Goal: Task Accomplishment & Management: Manage account settings

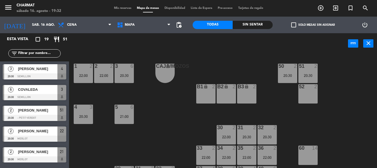
scroll to position [226, 0]
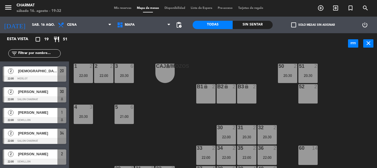
click at [124, 9] on span "Mis reservas" at bounding box center [122, 8] width 23 height 3
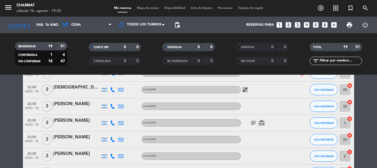
scroll to position [249, 0]
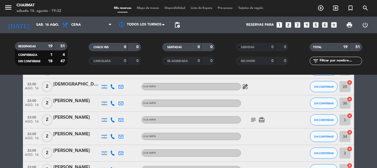
click at [261, 120] on icon "card_giftcard" at bounding box center [262, 119] width 7 height 7
click at [254, 119] on icon "subject" at bounding box center [253, 119] width 7 height 7
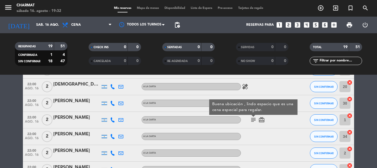
click at [262, 119] on icon "card_giftcard" at bounding box center [262, 119] width 7 height 7
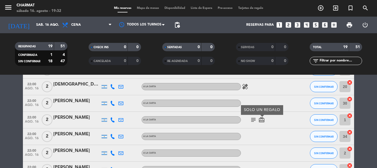
click at [258, 125] on div "subject card_giftcard SOLO UN REGALO" at bounding box center [266, 120] width 50 height 16
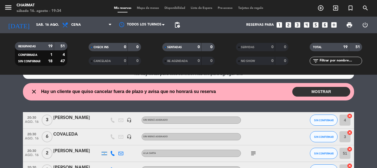
scroll to position [0, 0]
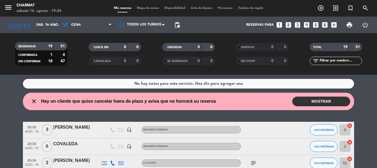
click at [311, 98] on button "MOSTRAR" at bounding box center [322, 101] width 58 height 10
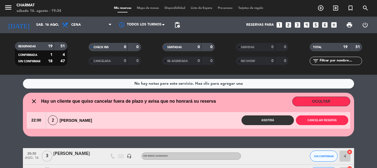
click at [143, 6] on div "Mis reservas Mapa de mesas Disponibilidad Lista de Espera Pre-acceso Tarjetas d…" at bounding box center [188, 8] width 155 height 5
click at [142, 7] on span "Mapa de mesas" at bounding box center [148, 8] width 28 height 3
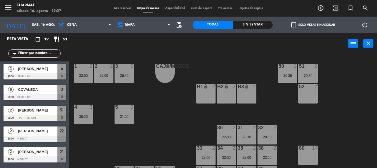
click at [216, 54] on div "CAJA/MOZOS lock 1 1 2 22:00 2 2 22:00 3 6 20:30 50 2 20:30 51 2 20:30 B1 lock 2…" at bounding box center [225, 111] width 304 height 114
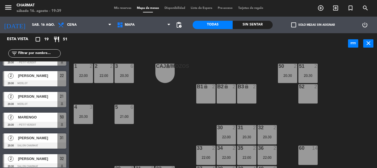
scroll to position [83, 0]
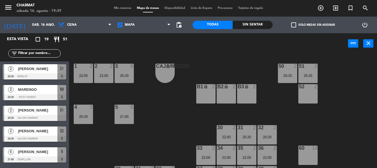
click at [34, 113] on span "[PERSON_NAME]" at bounding box center [38, 110] width 40 height 6
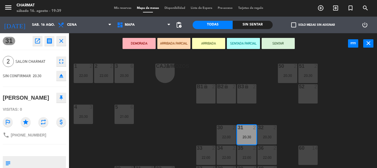
click at [64, 40] on icon "close" at bounding box center [61, 41] width 7 height 7
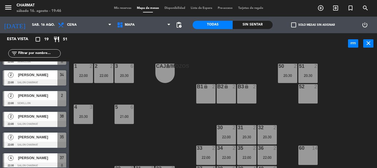
scroll to position [288, 0]
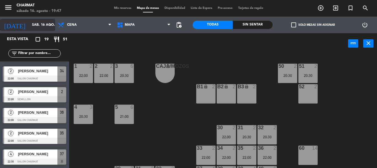
click at [33, 25] on input "sáb. 16 ago." at bounding box center [52, 24] width 47 height 9
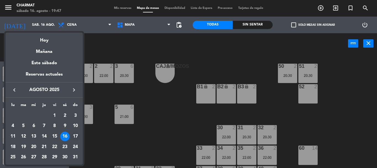
click at [73, 137] on div "17" at bounding box center [75, 136] width 9 height 9
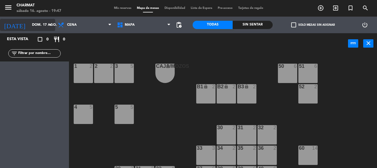
scroll to position [0, 0]
click at [35, 25] on input "dom. 17 ago." at bounding box center [52, 24] width 47 height 9
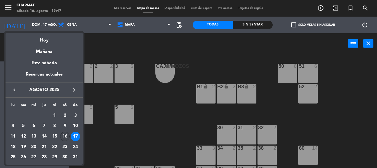
click at [64, 135] on div "16" at bounding box center [64, 136] width 9 height 9
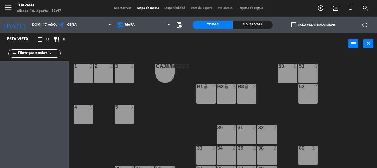
type input "sáb. 16 ago."
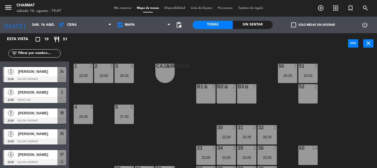
scroll to position [288, 0]
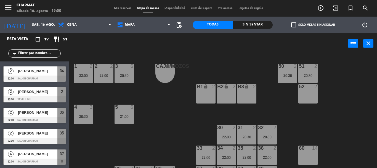
click at [120, 7] on span "Mis reservas" at bounding box center [122, 8] width 23 height 3
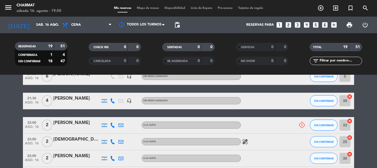
scroll to position [193, 0]
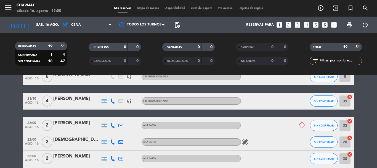
click at [244, 141] on icon "healing" at bounding box center [245, 141] width 7 height 7
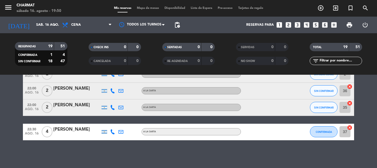
scroll to position [245, 0]
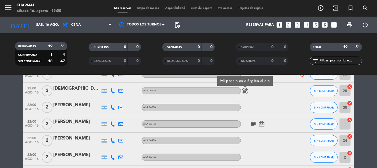
click at [254, 124] on icon "subject" at bounding box center [253, 123] width 7 height 7
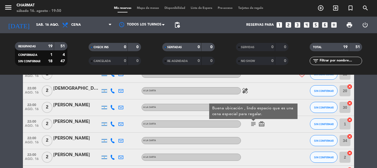
click at [253, 122] on icon "subject" at bounding box center [253, 123] width 7 height 7
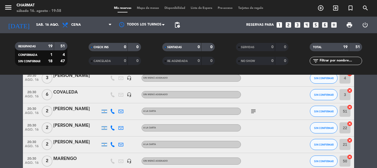
scroll to position [51, 0]
click at [254, 112] on icon "subject" at bounding box center [253, 111] width 7 height 7
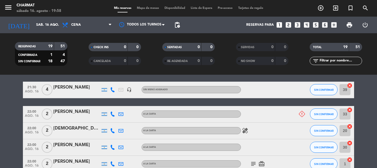
scroll to position [217, 0]
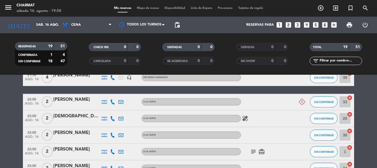
click at [243, 117] on icon "healing" at bounding box center [245, 118] width 7 height 7
click at [143, 7] on span "Mapa de mesas" at bounding box center [148, 8] width 28 height 3
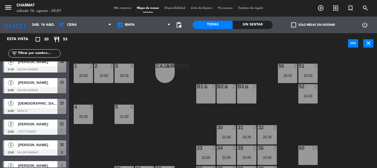
scroll to position [221, 0]
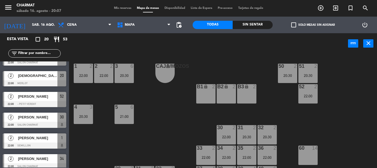
drag, startPoint x: 33, startPoint y: 101, endPoint x: 32, endPoint y: 89, distance: 11.9
drag, startPoint x: 32, startPoint y: 89, endPoint x: 154, endPoint y: 109, distance: 123.4
click at [158, 111] on div "CAJA/MOZOS lock 1 1 2 22:00 2 2 22:00 3 6 20:30 50 2 20:30 51 2 20:30 B1 lock 2…" at bounding box center [225, 111] width 304 height 114
click at [117, 8] on span "Mis reservas" at bounding box center [122, 8] width 23 height 3
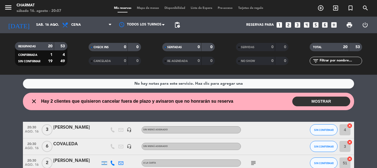
click at [306, 103] on button "MOSTRAR" at bounding box center [322, 101] width 58 height 10
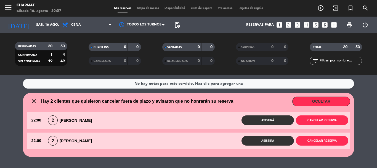
click at [329, 100] on button "OCULTAR" at bounding box center [322, 101] width 58 height 10
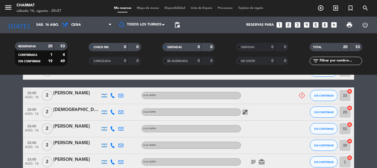
scroll to position [221, 0]
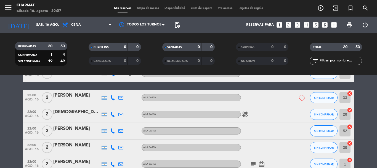
click at [142, 9] on span "Mapa de mesas" at bounding box center [148, 8] width 28 height 3
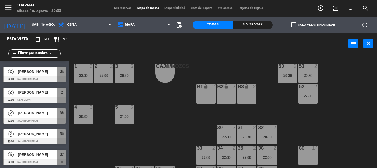
scroll to position [309, 0]
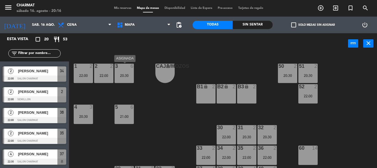
click at [128, 81] on div "3 6 20:30" at bounding box center [124, 73] width 19 height 19
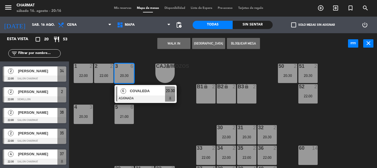
click at [128, 80] on div "3 6 20:30" at bounding box center [124, 73] width 19 height 19
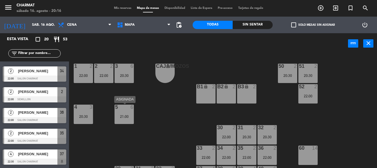
click at [127, 115] on div "21:00" at bounding box center [124, 116] width 19 height 4
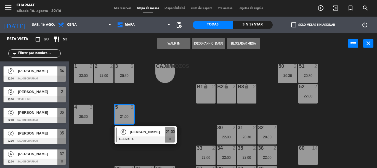
click at [127, 115] on div "21:00" at bounding box center [124, 116] width 19 height 4
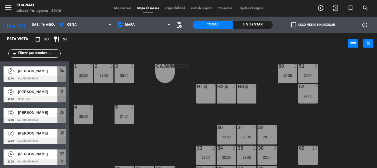
click at [115, 110] on div "5 6" at bounding box center [124, 107] width 19 height 6
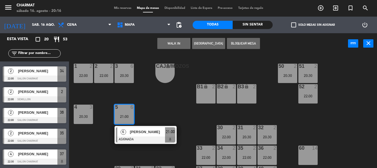
click at [115, 110] on div "5 6" at bounding box center [124, 107] width 19 height 6
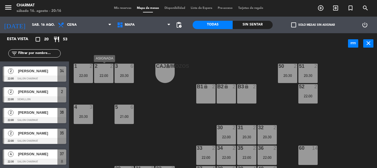
click at [105, 81] on div "2 2 22:00" at bounding box center [103, 73] width 19 height 19
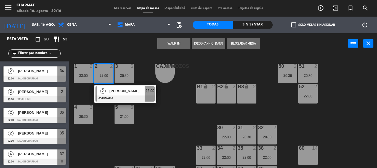
click at [125, 77] on div "20:30" at bounding box center [124, 75] width 19 height 4
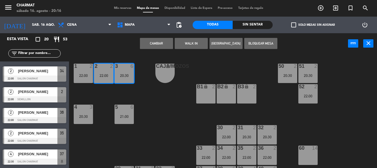
click at [125, 77] on div "20:30" at bounding box center [124, 75] width 19 height 4
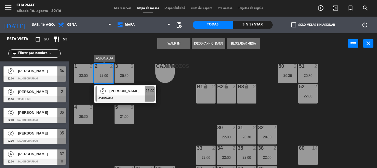
click at [105, 77] on div "22:00" at bounding box center [103, 75] width 19 height 4
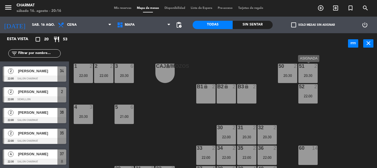
click at [305, 77] on div "20:30" at bounding box center [308, 75] width 19 height 4
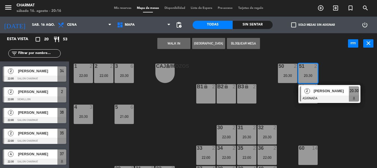
click at [305, 77] on div "20:30" at bounding box center [308, 75] width 19 height 4
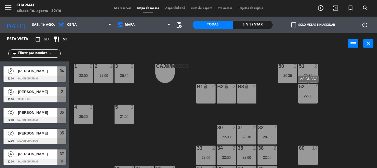
click at [306, 92] on div "52 2 22:00" at bounding box center [308, 93] width 19 height 19
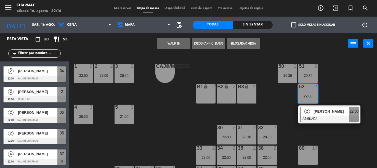
click at [306, 92] on div "52 2 22:00" at bounding box center [308, 93] width 19 height 19
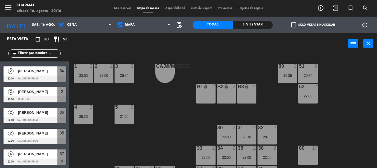
scroll to position [17, 0]
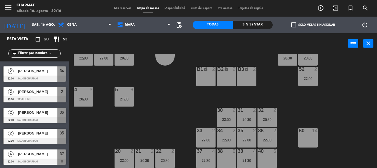
click at [306, 79] on div "22:00" at bounding box center [308, 79] width 19 height 4
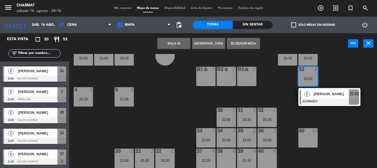
click at [306, 79] on div "22:00" at bounding box center [308, 79] width 19 height 4
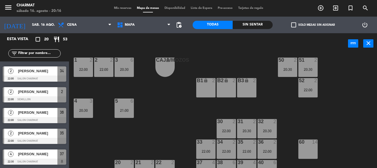
scroll to position [0, 0]
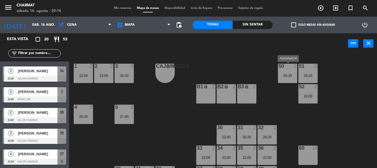
click at [289, 75] on div "20:30" at bounding box center [287, 75] width 19 height 4
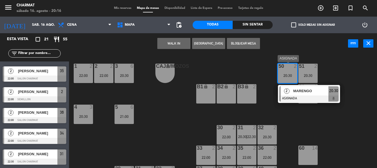
click at [289, 75] on div "20:30" at bounding box center [287, 75] width 19 height 4
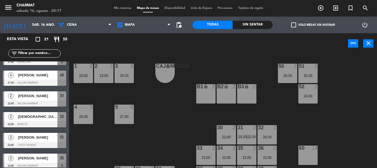
scroll to position [170, 0]
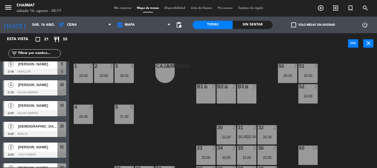
click at [120, 7] on span "Mis reservas" at bounding box center [122, 8] width 23 height 3
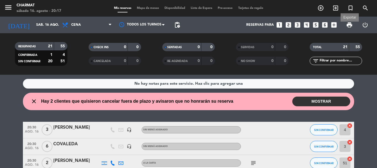
click at [350, 25] on span "print" at bounding box center [349, 25] width 7 height 7
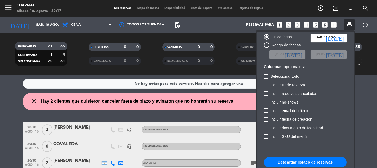
scroll to position [34, 0]
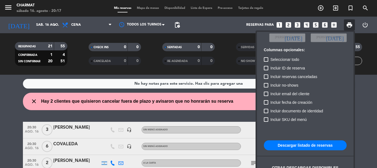
click at [316, 143] on button "Descargar listado de reservas" at bounding box center [305, 145] width 83 height 10
click at [138, 9] on div at bounding box center [188, 84] width 377 height 168
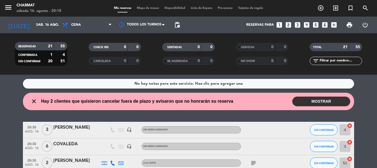
click at [141, 9] on span "Mapa de mesas" at bounding box center [148, 8] width 28 height 3
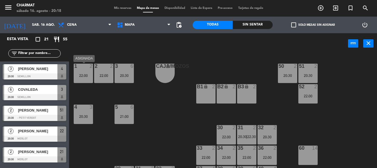
click at [83, 73] on div "22:00" at bounding box center [83, 75] width 19 height 4
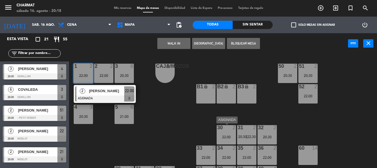
click at [219, 139] on div "30 2 22:00" at bounding box center [226, 134] width 19 height 19
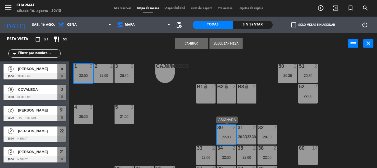
click at [221, 140] on div "30 2 22:00" at bounding box center [226, 134] width 19 height 19
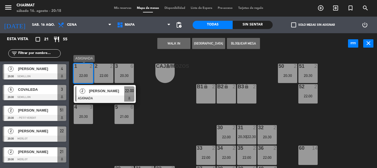
click at [85, 72] on div "1 2 22:00" at bounding box center [83, 73] width 19 height 19
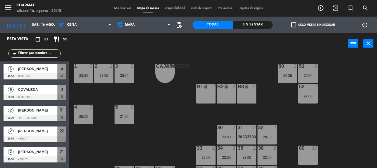
scroll to position [17, 0]
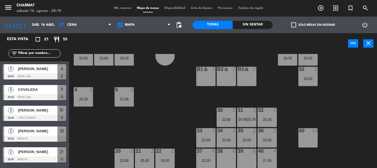
click at [309, 140] on div "60 14" at bounding box center [308, 137] width 19 height 19
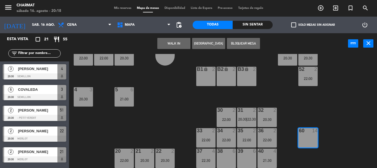
click at [302, 141] on div "60 14" at bounding box center [308, 137] width 19 height 19
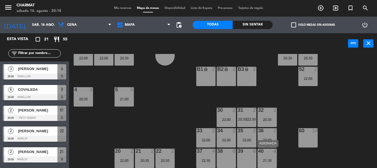
click at [266, 159] on div "21:30" at bounding box center [267, 160] width 19 height 4
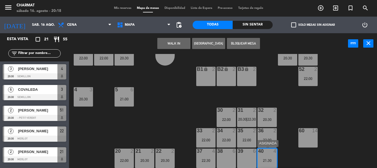
click at [260, 160] on div "21:30" at bounding box center [267, 160] width 19 height 4
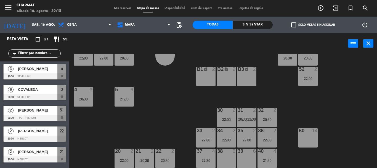
click at [262, 161] on div "21:30" at bounding box center [267, 160] width 19 height 4
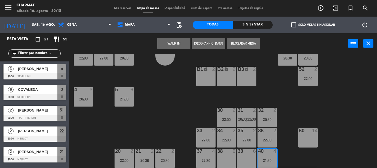
click at [266, 163] on div "40 4 21:30" at bounding box center [267, 157] width 19 height 19
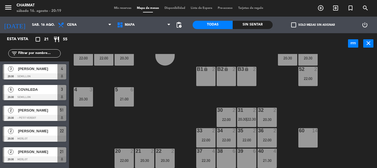
click at [121, 8] on span "Mis reservas" at bounding box center [122, 8] width 23 height 3
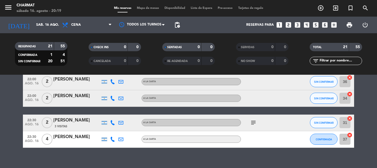
scroll to position [361, 0]
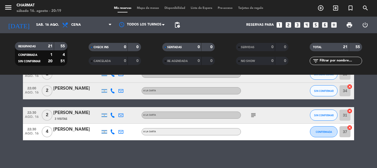
click at [253, 115] on icon "subject" at bounding box center [253, 115] width 7 height 7
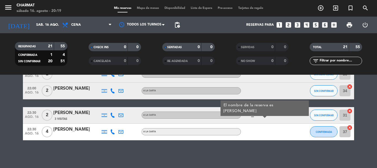
click at [61, 116] on div "[PERSON_NAME]" at bounding box center [76, 112] width 47 height 7
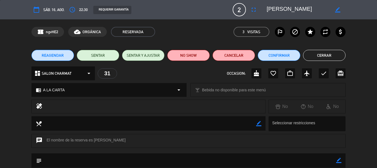
click at [323, 56] on button "Cerrar" at bounding box center [324, 55] width 43 height 11
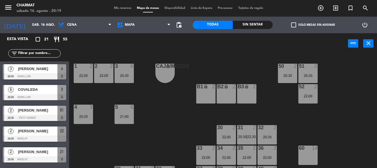
click at [120, 8] on span "Mis reservas" at bounding box center [122, 8] width 23 height 3
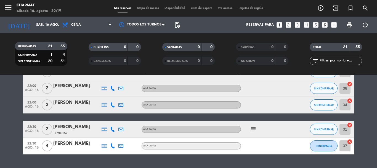
scroll to position [361, 0]
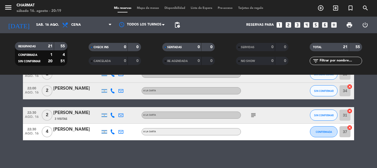
click at [253, 114] on icon "subject" at bounding box center [253, 115] width 7 height 7
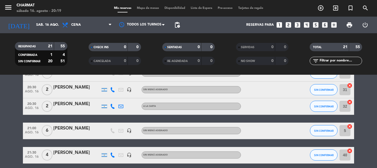
scroll to position [29, 0]
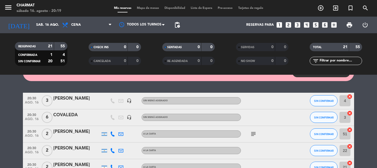
click at [142, 6] on div "Mis reservas Mapa de mesas Disponibilidad Lista de Espera Pre-acceso Tarjetas d…" at bounding box center [188, 8] width 155 height 5
click at [142, 7] on span "Mapa de mesas" at bounding box center [148, 8] width 28 height 3
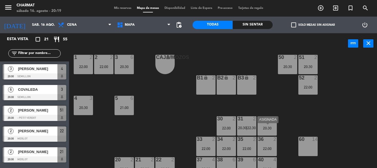
scroll to position [17, 0]
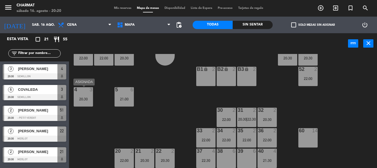
click at [88, 99] on div "20:30" at bounding box center [83, 99] width 19 height 4
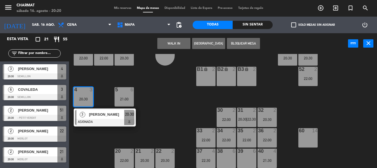
click at [88, 99] on div "20:30" at bounding box center [83, 99] width 19 height 4
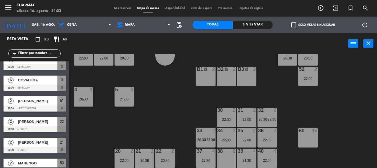
scroll to position [0, 0]
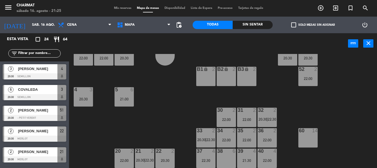
click at [120, 7] on span "Mis reservas" at bounding box center [122, 8] width 23 height 3
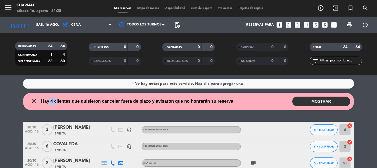
drag, startPoint x: 50, startPoint y: 99, endPoint x: 57, endPoint y: 101, distance: 7.9
click at [57, 101] on span "Hay 4 clientes que quisieron cancelar fuera de plazo y avisaron que no honrarán…" at bounding box center [137, 101] width 192 height 7
click at [301, 100] on button "MOSTRAR" at bounding box center [322, 101] width 58 height 10
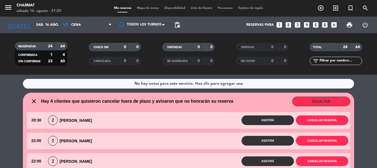
click at [9, 106] on wont-attend-reservations "close Hay 4 clientes que quisieron cancelar fuera de plazo y avisaron que no ho…" at bounding box center [188, 145] width 377 height 105
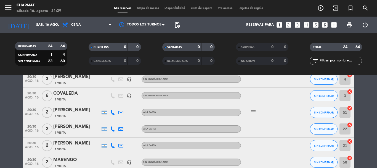
scroll to position [111, 0]
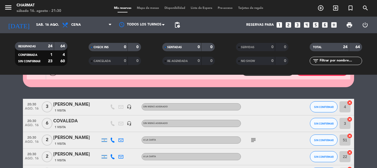
click at [253, 139] on icon "subject" at bounding box center [253, 139] width 7 height 7
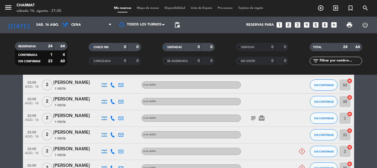
scroll to position [359, 0]
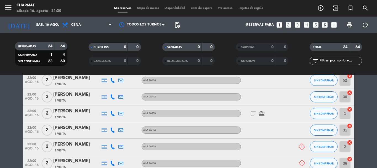
click at [252, 114] on icon "subject" at bounding box center [253, 113] width 7 height 7
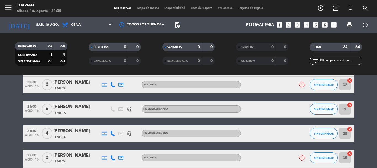
scroll to position [304, 0]
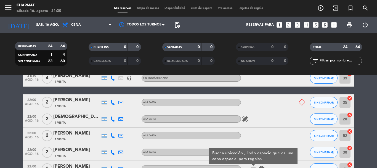
click at [245, 118] on icon "healing" at bounding box center [245, 118] width 7 height 7
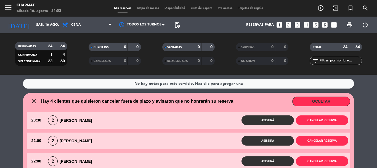
scroll to position [28, 0]
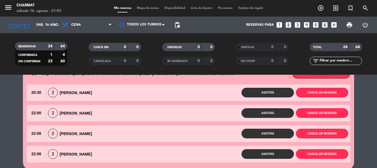
click at [265, 92] on button "Asistirá" at bounding box center [268, 93] width 52 height 10
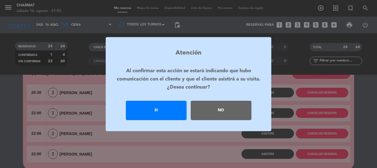
click at [173, 110] on div "Si" at bounding box center [156, 110] width 61 height 19
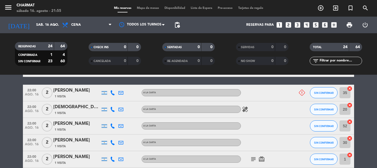
scroll to position [304, 0]
